Goal: Task Accomplishment & Management: Use online tool/utility

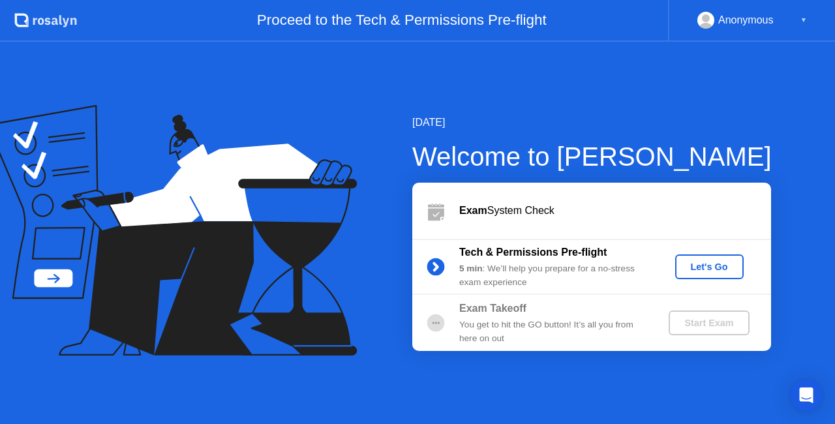
click at [704, 261] on div "Let's Go" at bounding box center [709, 266] width 58 height 10
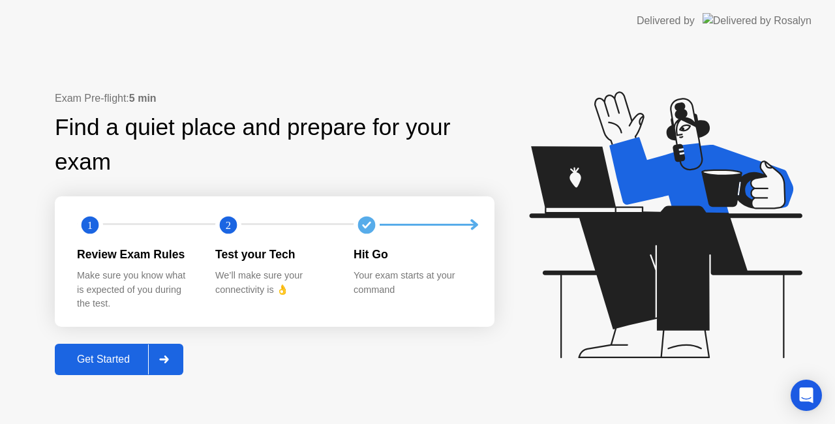
click at [111, 357] on div "Get Started" at bounding box center [103, 359] width 89 height 12
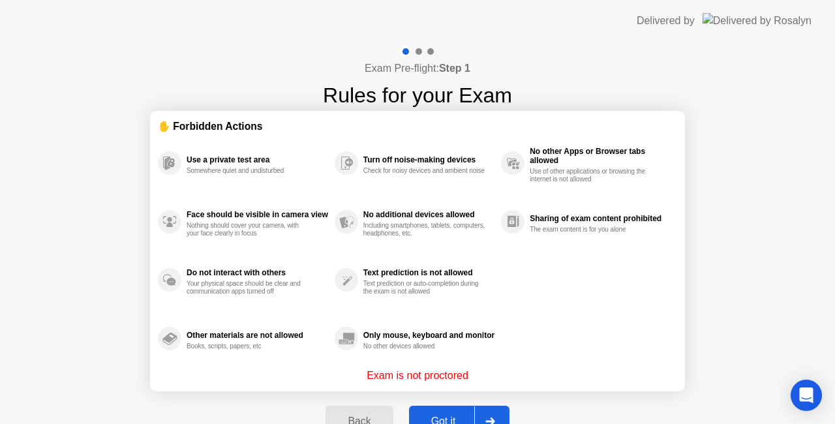
click at [437, 418] on div "Got it" at bounding box center [443, 421] width 61 height 12
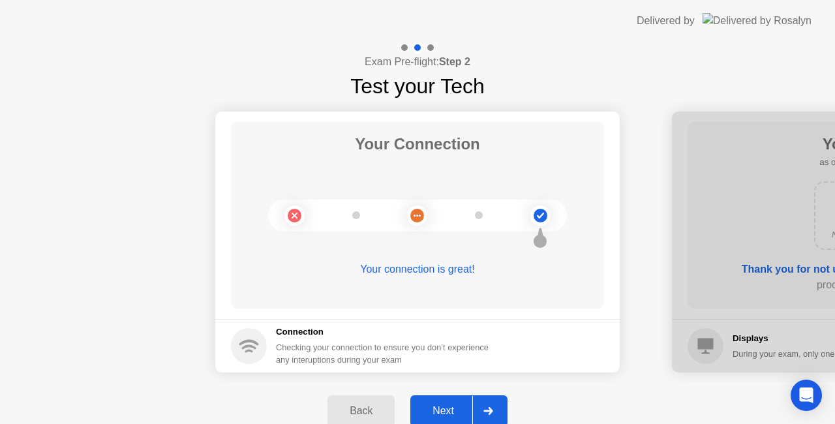
click at [443, 401] on button "Next" at bounding box center [458, 410] width 97 height 31
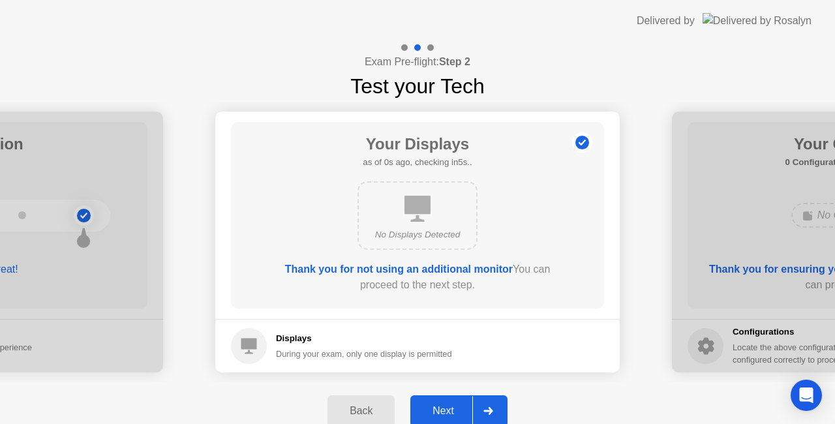
click at [445, 409] on div "Next" at bounding box center [443, 411] width 58 height 12
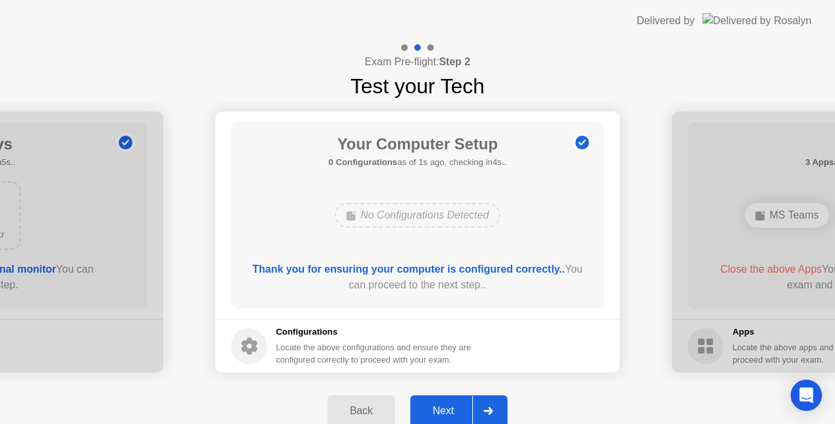
click at [456, 406] on div "Next" at bounding box center [443, 411] width 58 height 12
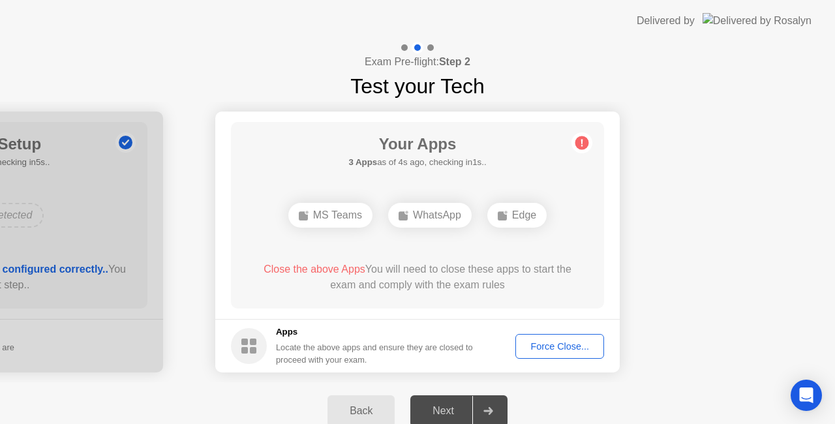
click at [550, 350] on div "Force Close..." at bounding box center [560, 346] width 80 height 10
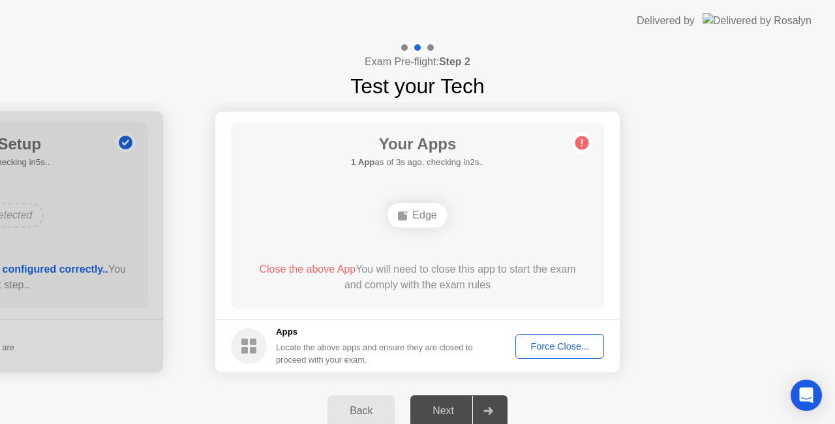
click at [545, 341] on div "Force Close..." at bounding box center [560, 346] width 80 height 10
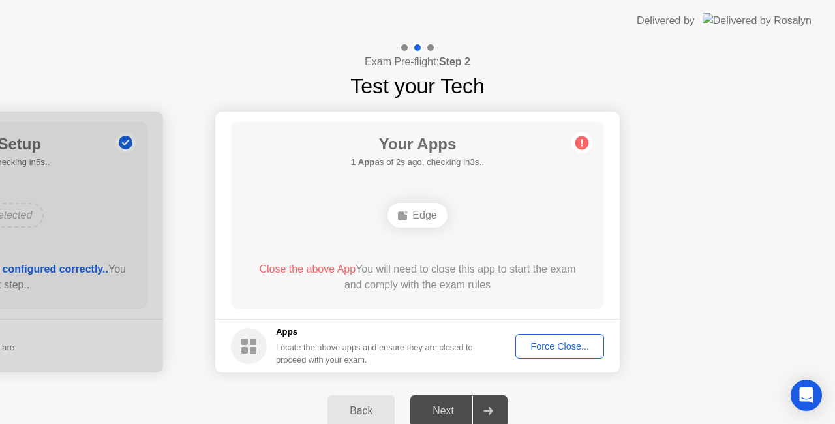
click at [537, 341] on div "Force Close..." at bounding box center [560, 346] width 80 height 10
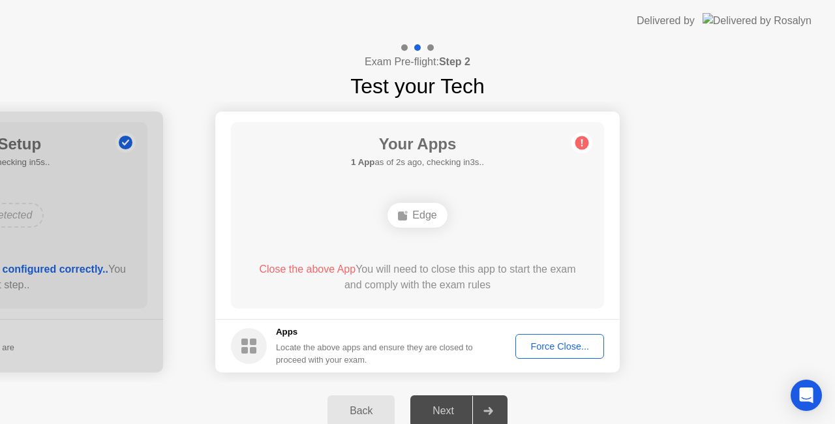
click at [561, 343] on div "Force Close..." at bounding box center [560, 346] width 80 height 10
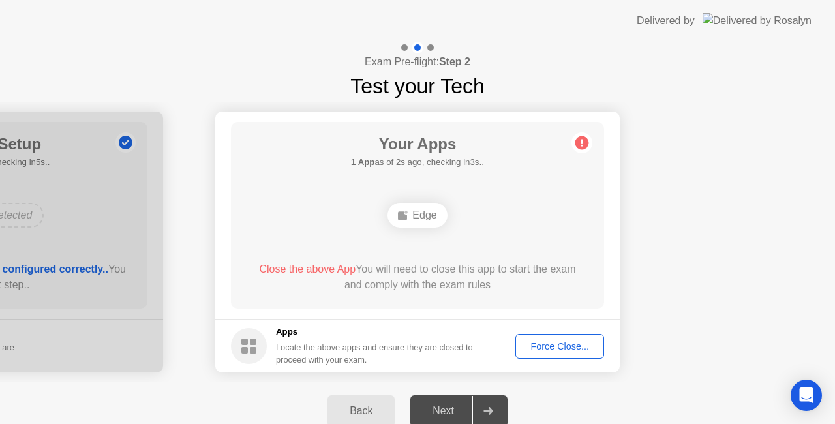
click at [329, 268] on span "Close the above App" at bounding box center [307, 268] width 97 height 11
click at [580, 140] on circle at bounding box center [582, 143] width 14 height 14
click at [415, 216] on div "Edge" at bounding box center [416, 215] width 59 height 25
click at [566, 346] on div "Force Close..." at bounding box center [560, 346] width 80 height 10
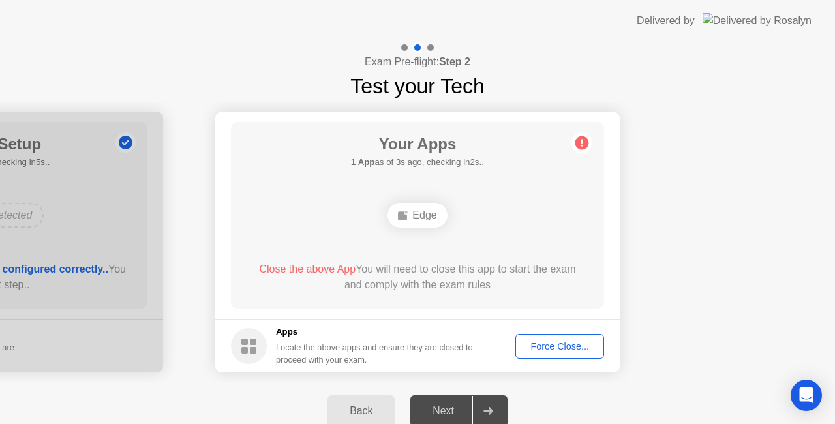
click at [427, 219] on div "Edge" at bounding box center [416, 215] width 59 height 25
click at [563, 343] on div "Force Close..." at bounding box center [560, 346] width 80 height 10
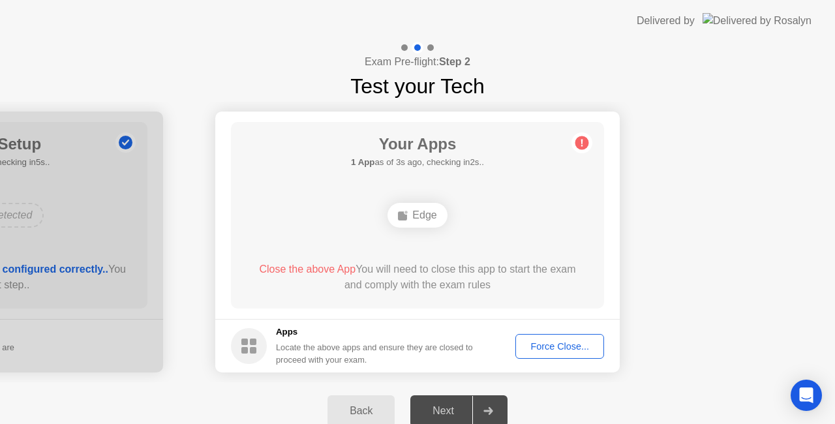
click at [257, 333] on circle at bounding box center [249, 346] width 36 height 36
click at [252, 338] on circle at bounding box center [249, 346] width 36 height 36
click at [812, 402] on div "Open Intercom Messenger" at bounding box center [806, 395] width 35 height 35
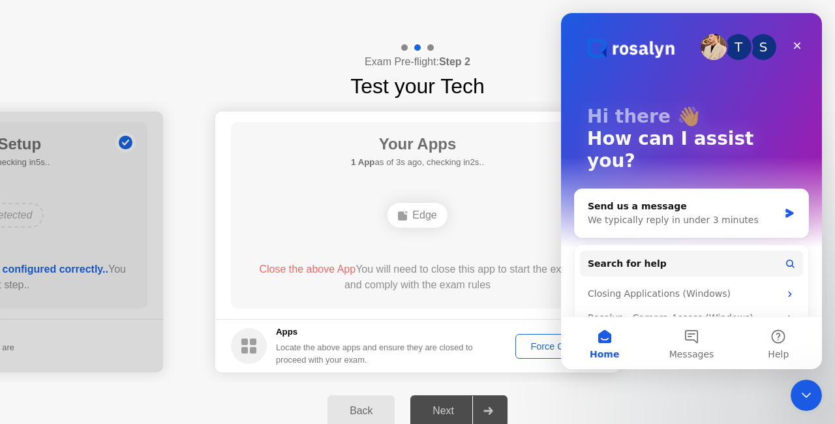
click at [494, 258] on div "Your Apps 1 App as of 3s ago, checking in2s.. Edge Close the above App You will…" at bounding box center [417, 215] width 373 height 186
click at [796, 50] on icon "Close" at bounding box center [797, 45] width 10 height 10
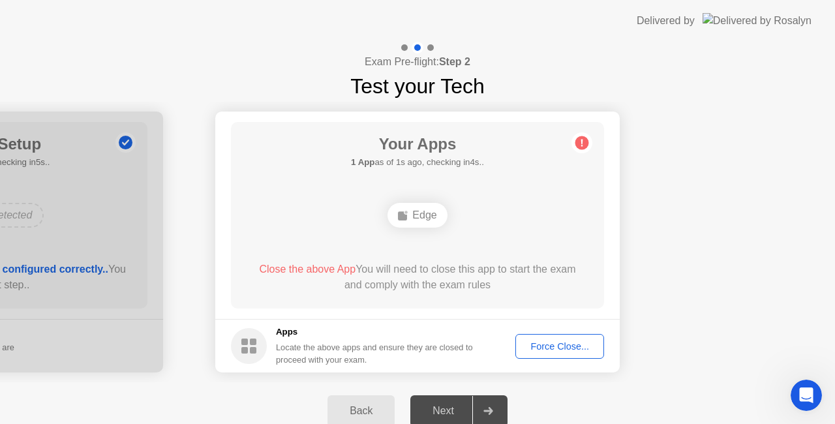
click at [361, 420] on button "Back" at bounding box center [360, 410] width 67 height 31
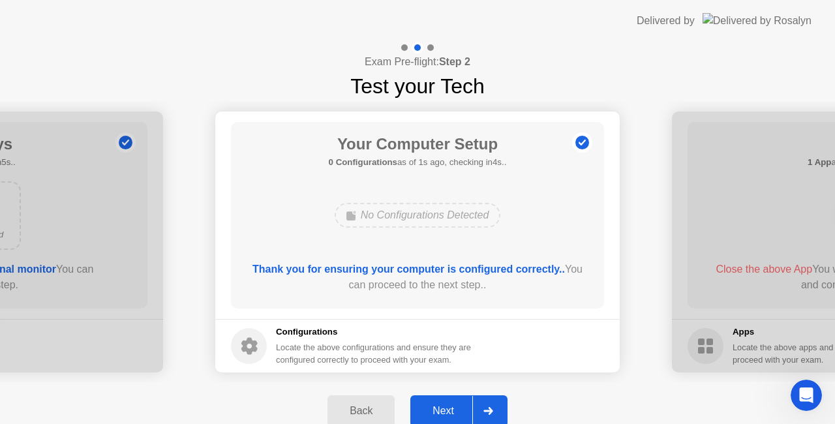
click at [469, 412] on div "Next" at bounding box center [443, 411] width 58 height 12
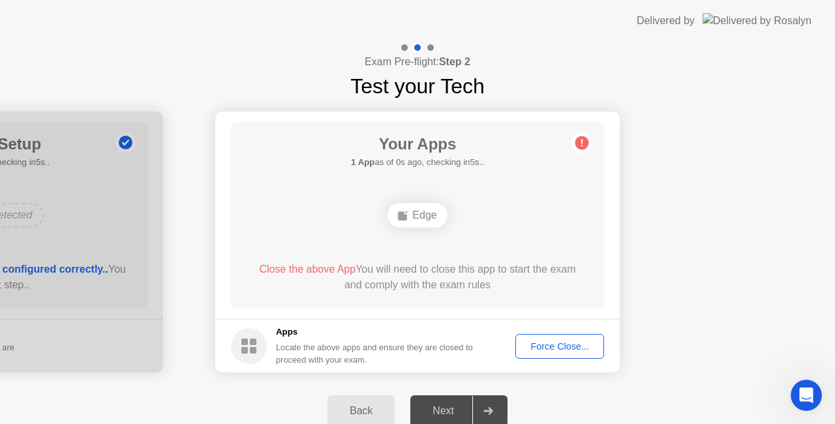
click at [566, 338] on button "Force Close..." at bounding box center [559, 346] width 89 height 25
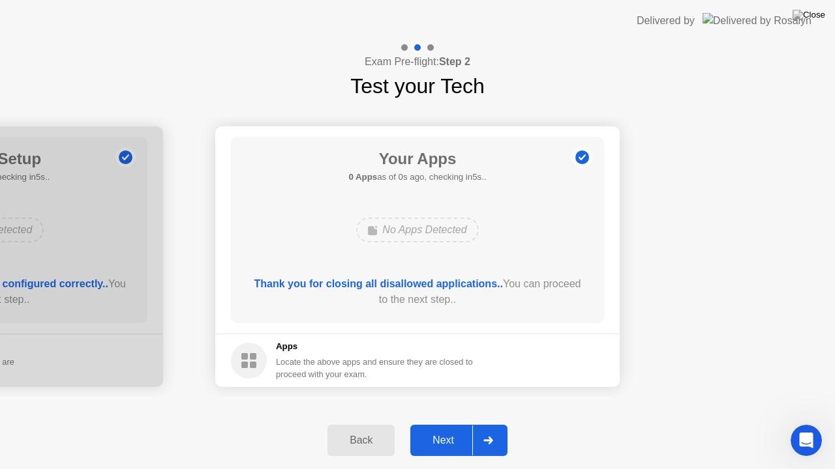
click at [445, 423] on div "Next" at bounding box center [443, 441] width 58 height 12
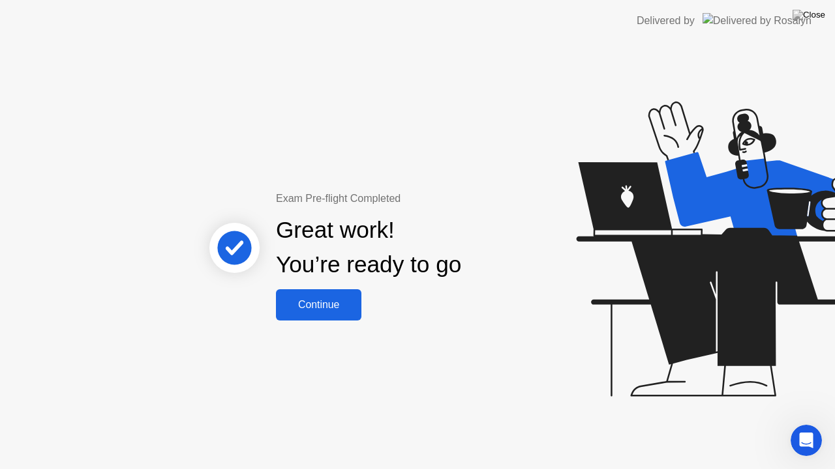
click at [321, 303] on div "Continue" at bounding box center [319, 305] width 78 height 12
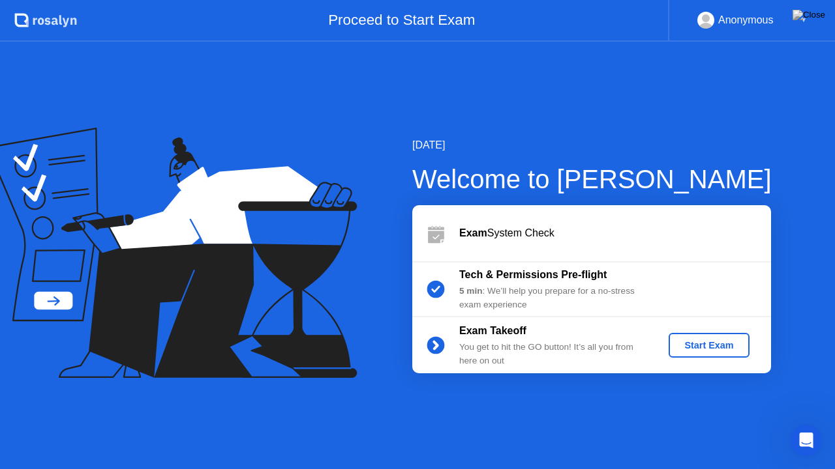
click at [691, 342] on div "Start Exam" at bounding box center [709, 345] width 70 height 10
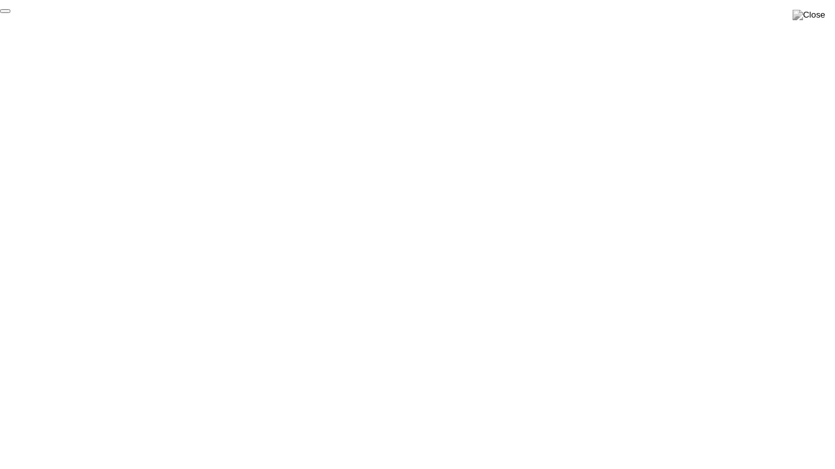
click div "End Proctoring Session"
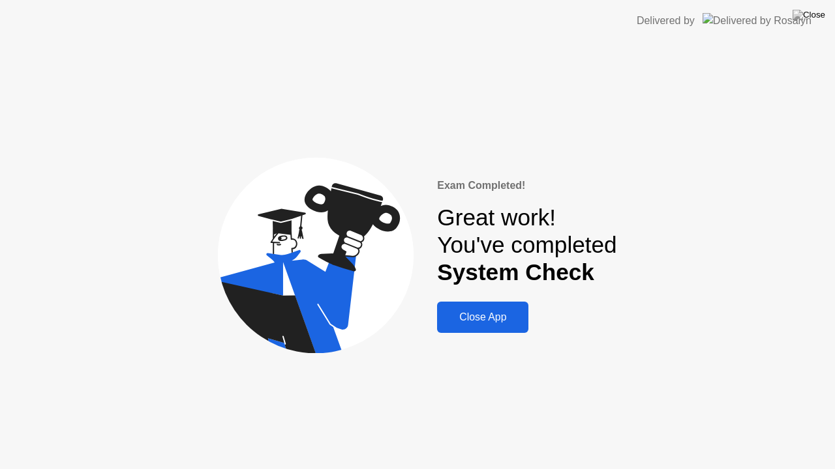
click at [450, 321] on div "Close App" at bounding box center [482, 318] width 83 height 12
